Goal: Find specific page/section: Find specific page/section

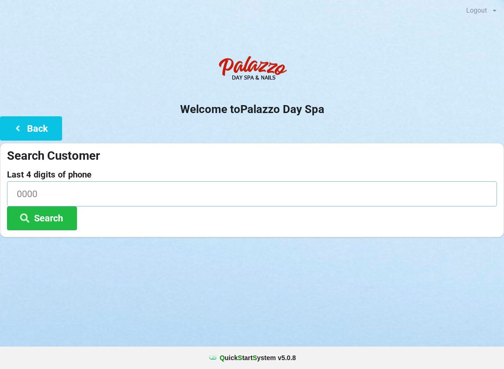
click at [75, 192] on input at bounding box center [252, 193] width 490 height 25
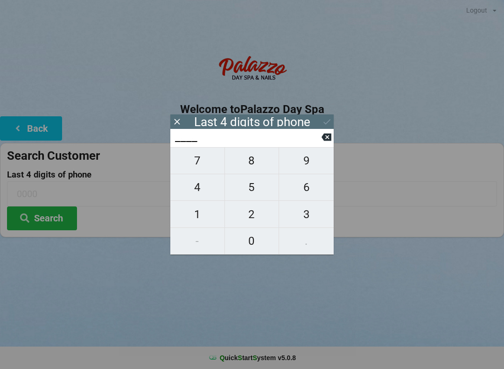
click at [303, 165] on span "9" at bounding box center [306, 161] width 55 height 20
type input "9___"
click at [211, 196] on span "4" at bounding box center [197, 187] width 54 height 20
type input "94__"
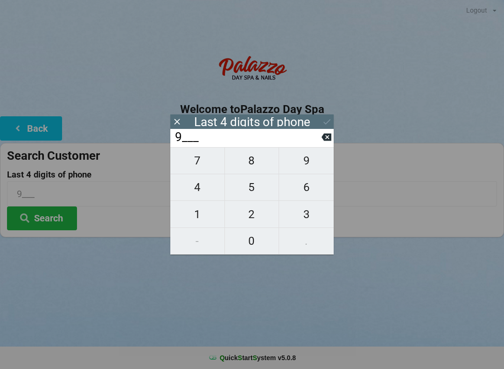
type input "94__"
click at [302, 216] on span "3" at bounding box center [306, 214] width 55 height 20
type input "943_"
click at [257, 168] on span "8" at bounding box center [252, 161] width 54 height 20
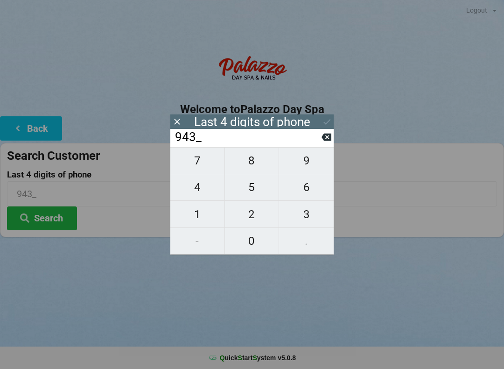
type input "9438"
click at [324, 123] on icon at bounding box center [327, 122] width 10 height 10
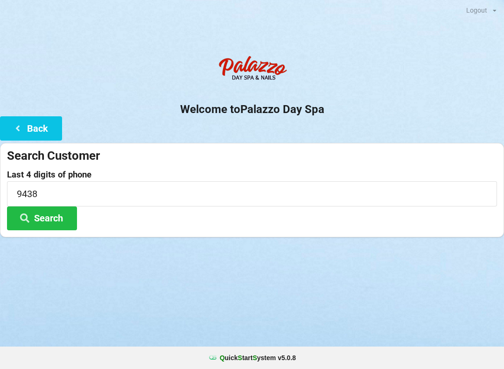
click at [62, 211] on button "Search" at bounding box center [42, 218] width 70 height 24
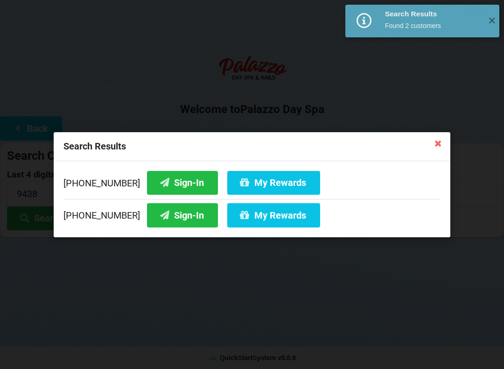
click at [183, 178] on button "Sign-In" at bounding box center [182, 182] width 71 height 24
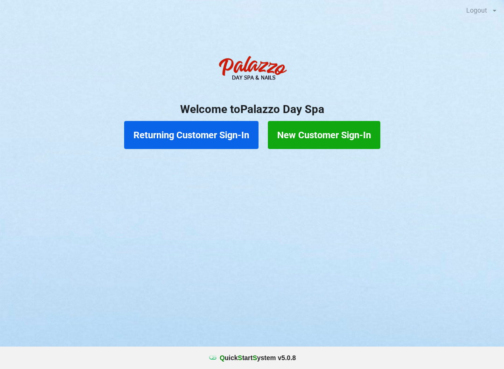
click at [190, 135] on button "Returning Customer Sign-In" at bounding box center [191, 135] width 134 height 28
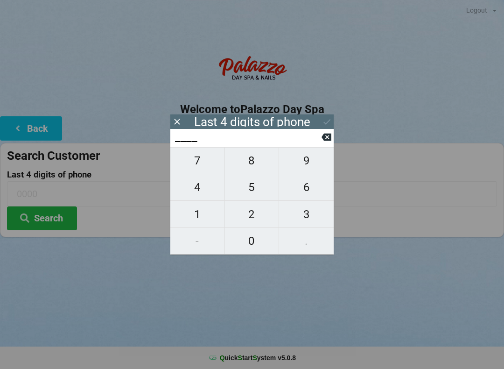
click at [209, 219] on span "1" at bounding box center [197, 214] width 54 height 20
type input "1___"
click at [207, 218] on span "1" at bounding box center [197, 214] width 54 height 20
type input "11__"
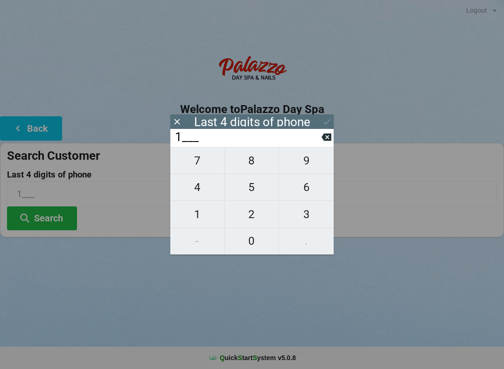
type input "11__"
click at [201, 220] on span "1" at bounding box center [197, 214] width 54 height 20
type input "111_"
click at [202, 191] on span "4" at bounding box center [197, 187] width 54 height 20
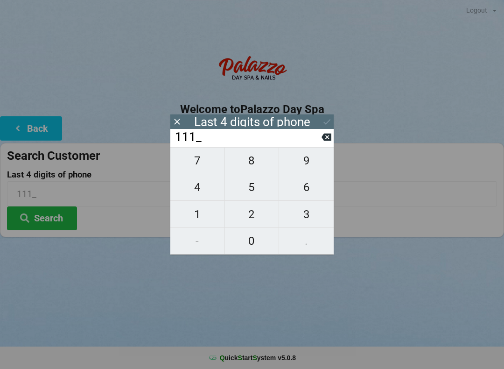
type input "1114"
click at [324, 120] on icon at bounding box center [327, 122] width 10 height 10
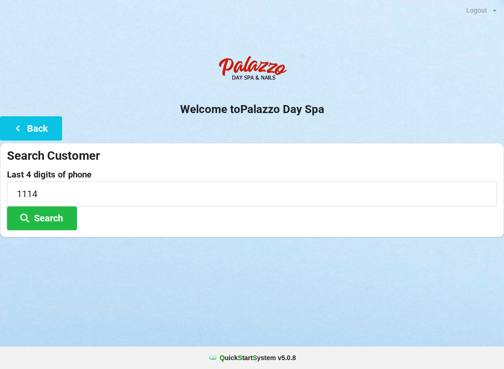
click at [50, 217] on button "Search" at bounding box center [42, 218] width 70 height 24
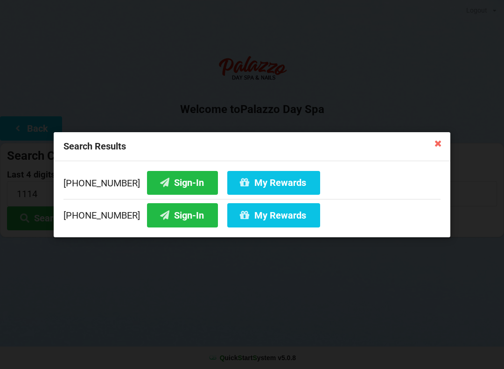
click at [182, 180] on button "Sign-In" at bounding box center [182, 182] width 71 height 24
